Goal: Task Accomplishment & Management: Use online tool/utility

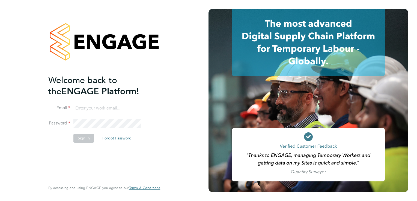
type input "chris.chitty@trevettgroup.com"
click at [79, 138] on button "Sign In" at bounding box center [83, 138] width 21 height 9
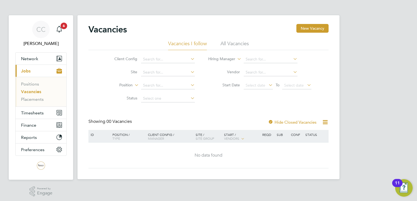
click at [233, 43] on li "All Vacancies" at bounding box center [234, 45] width 28 height 10
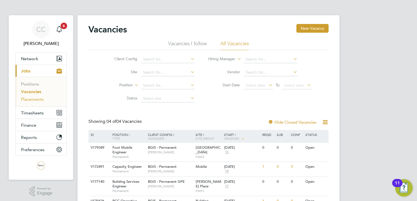
click at [33, 100] on link "Placements" at bounding box center [32, 99] width 23 height 5
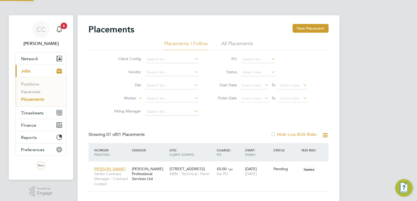
scroll to position [16, 47]
click at [157, 171] on div "[PERSON_NAME] Professional Services Ltd" at bounding box center [149, 174] width 38 height 20
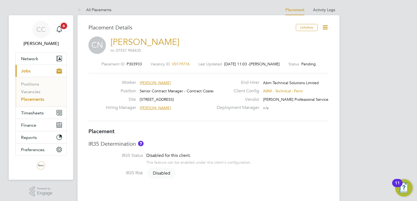
click at [323, 27] on icon at bounding box center [325, 27] width 7 height 7
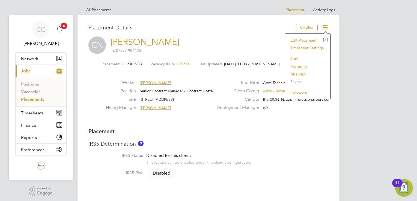
click at [295, 58] on li "Start" at bounding box center [308, 59] width 40 height 8
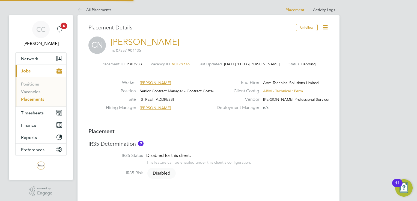
scroll to position [3, 2]
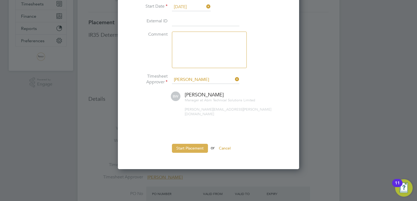
click at [193, 144] on button "Start Placement" at bounding box center [190, 148] width 36 height 9
